Goal: Information Seeking & Learning: Learn about a topic

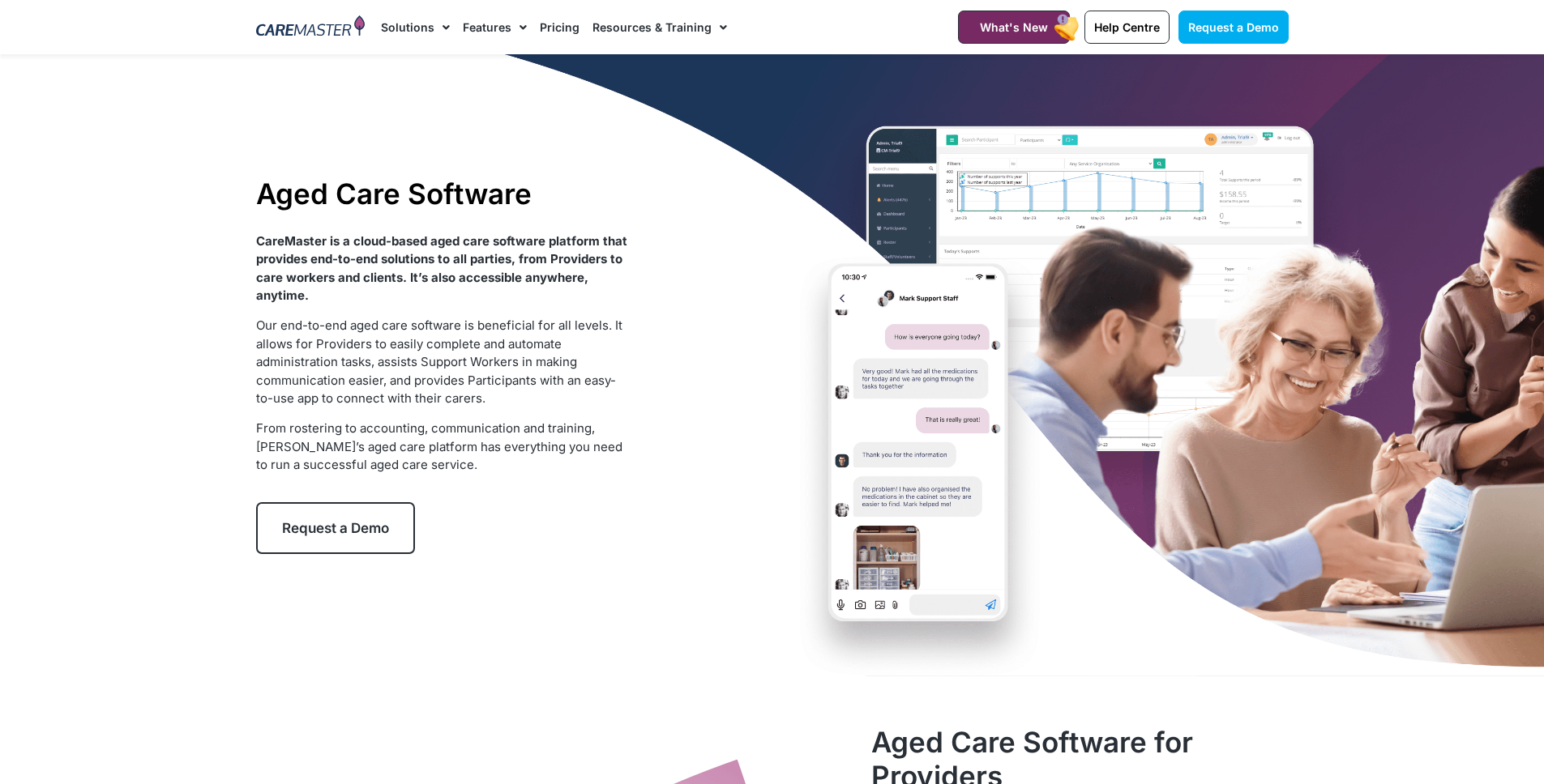
click at [563, 34] on link "Pricing" at bounding box center [559, 27] width 40 height 54
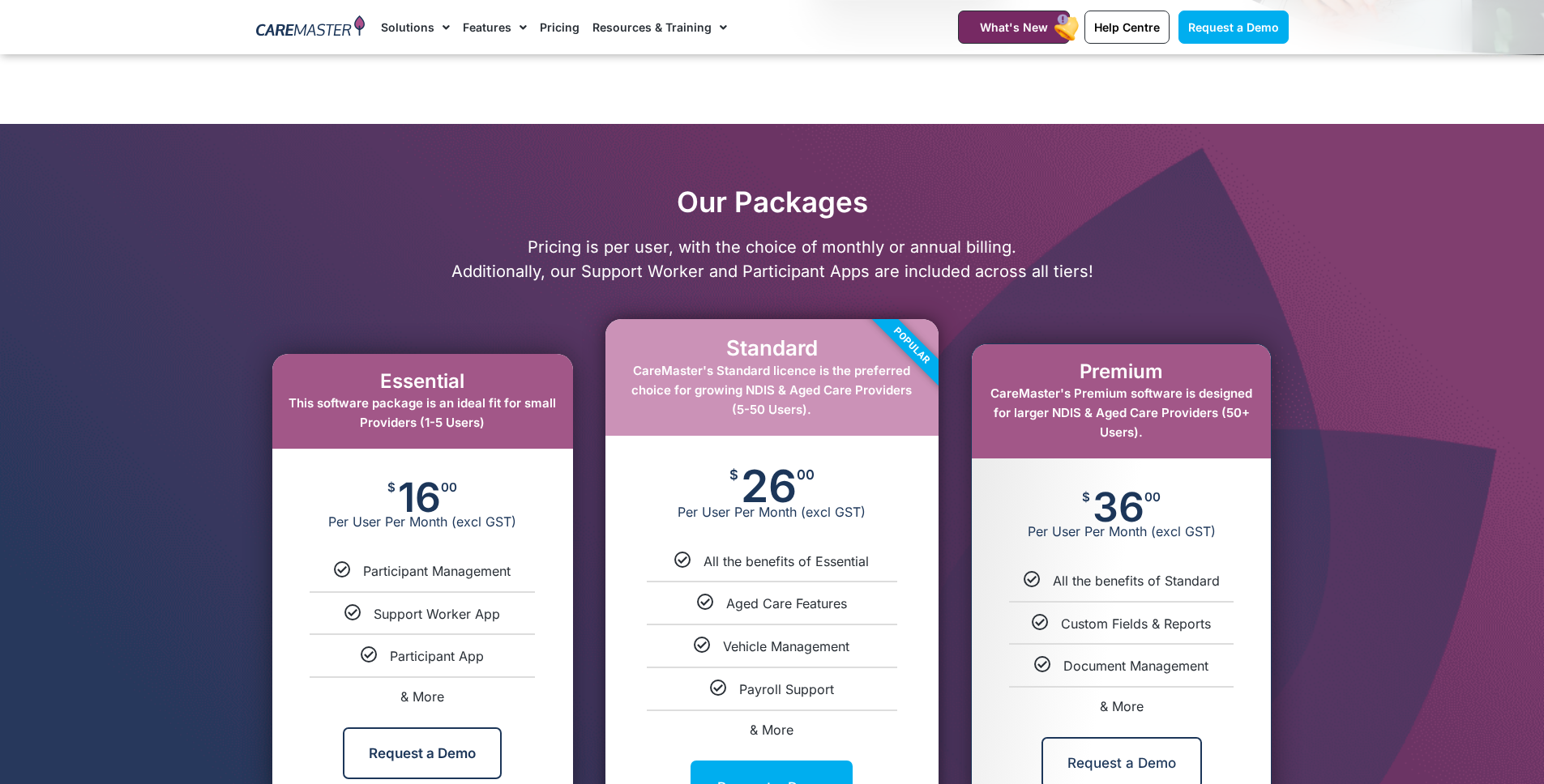
scroll to position [886, 0]
